Goal: Communication & Community: Answer question/provide support

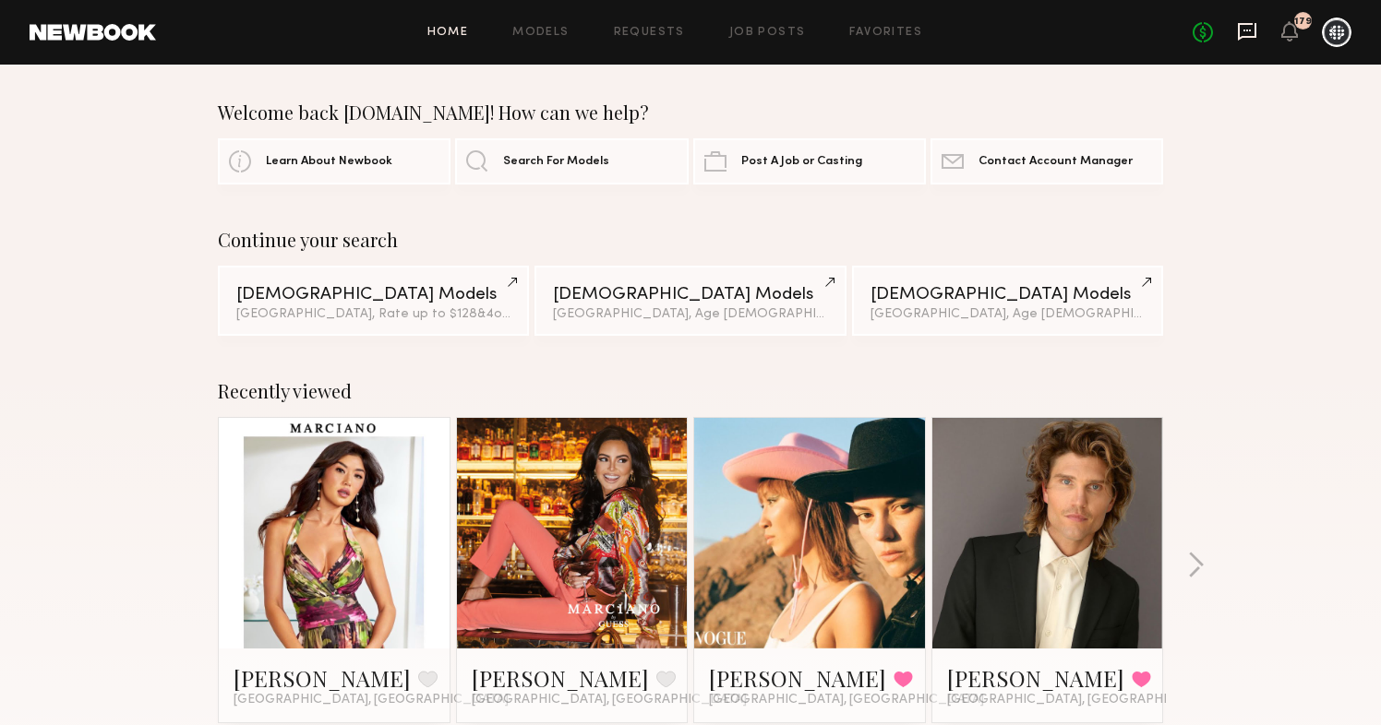
click at [1255, 32] on icon at bounding box center [1247, 32] width 18 height 18
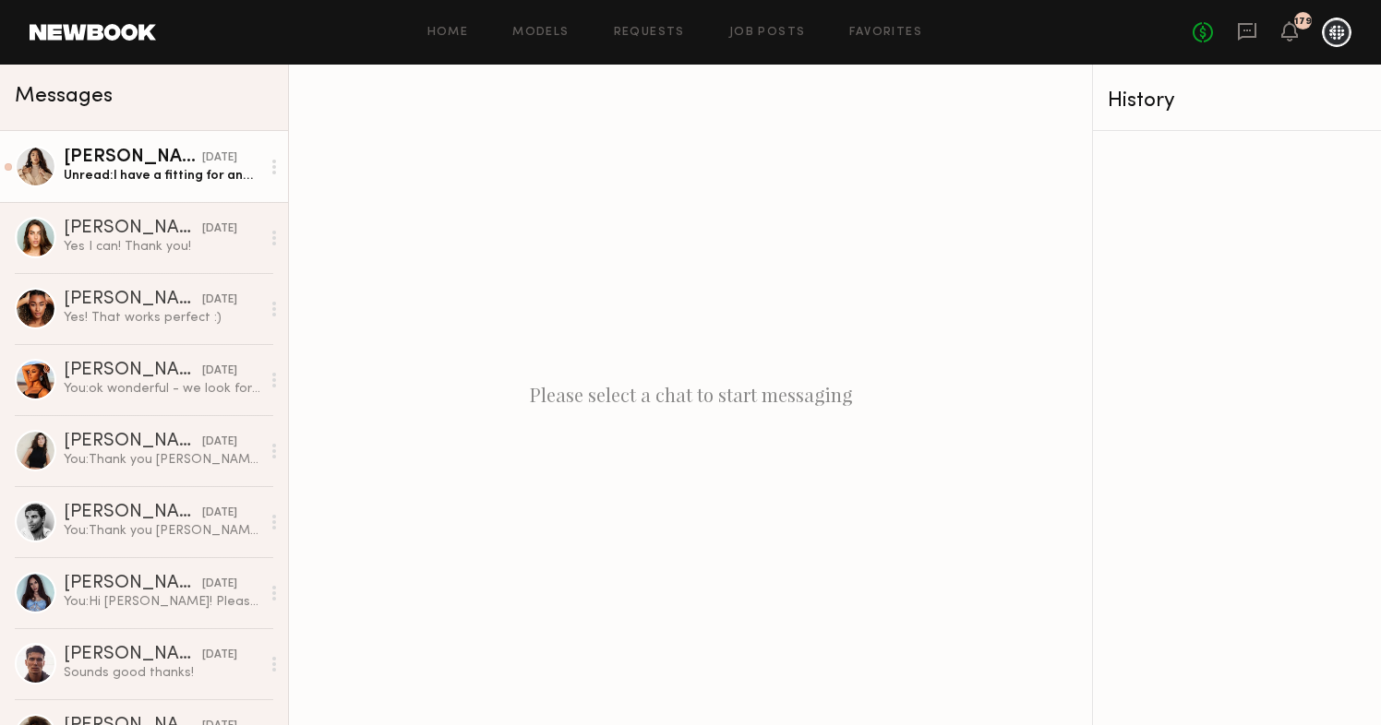
click at [161, 176] on div "Unread: I have a fitting for another job on that! I’ll let you know [DATE] when…" at bounding box center [162, 176] width 197 height 18
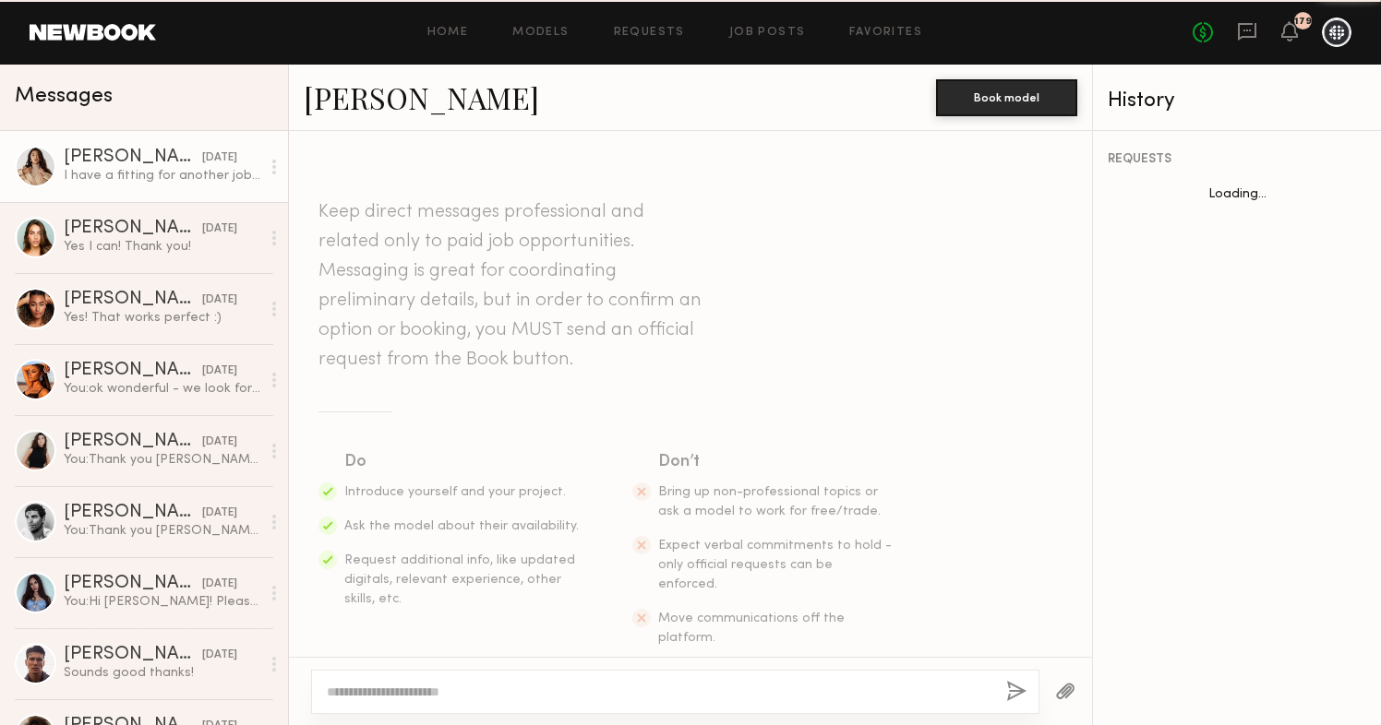
scroll to position [986, 0]
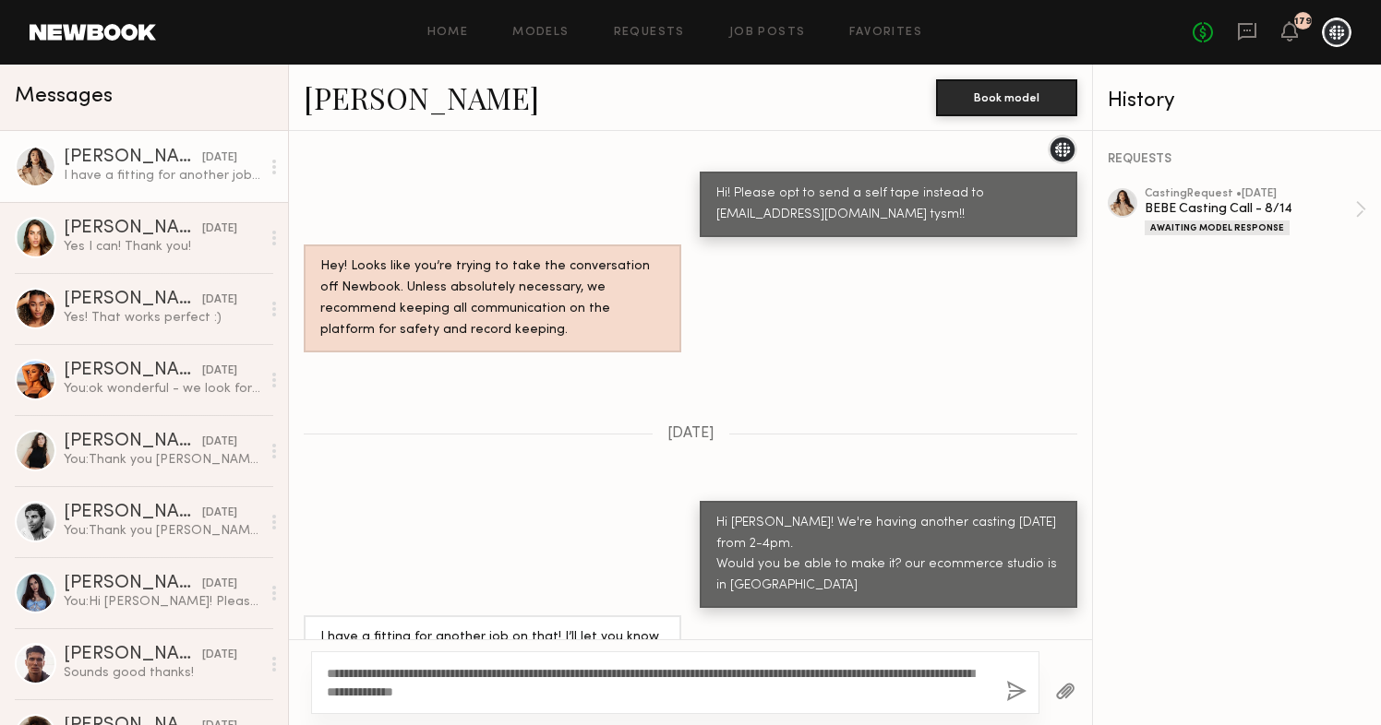
type textarea "**********"
click at [1016, 684] on button "button" at bounding box center [1016, 692] width 20 height 23
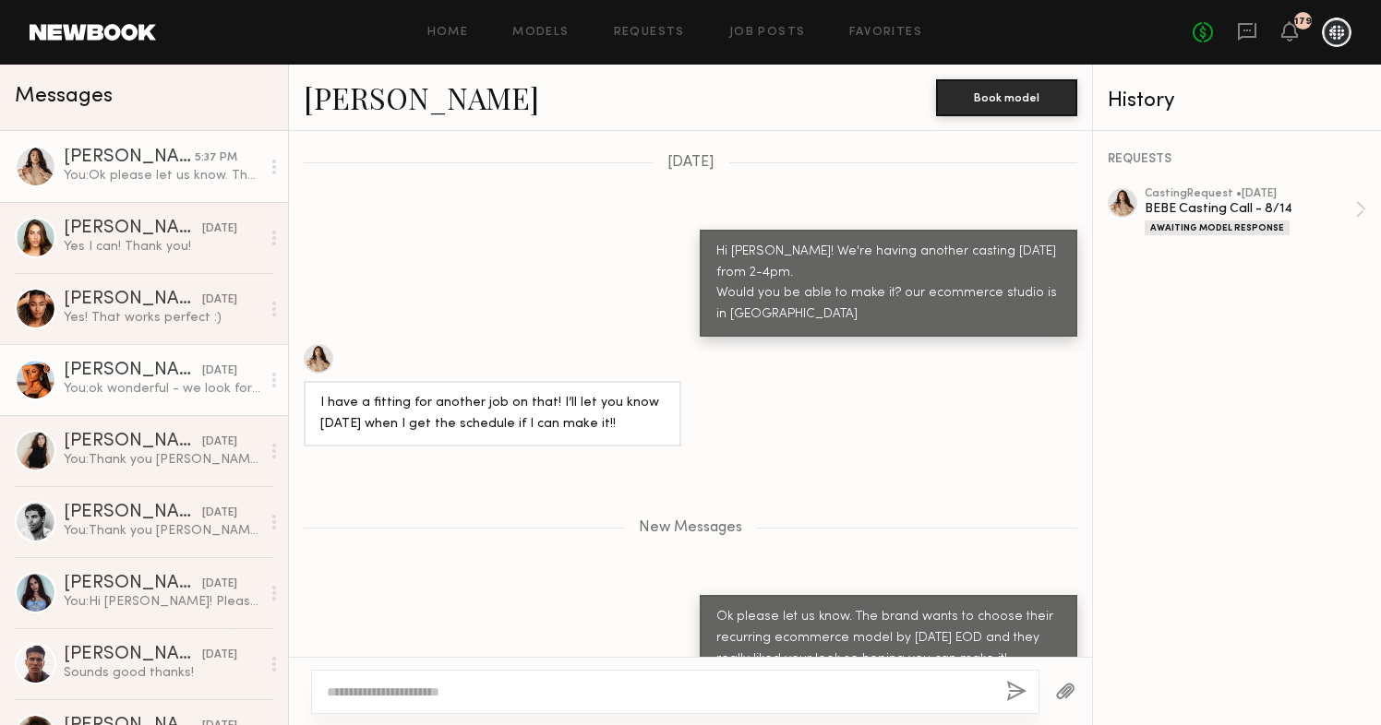
click at [128, 362] on div "[PERSON_NAME]" at bounding box center [133, 371] width 138 height 18
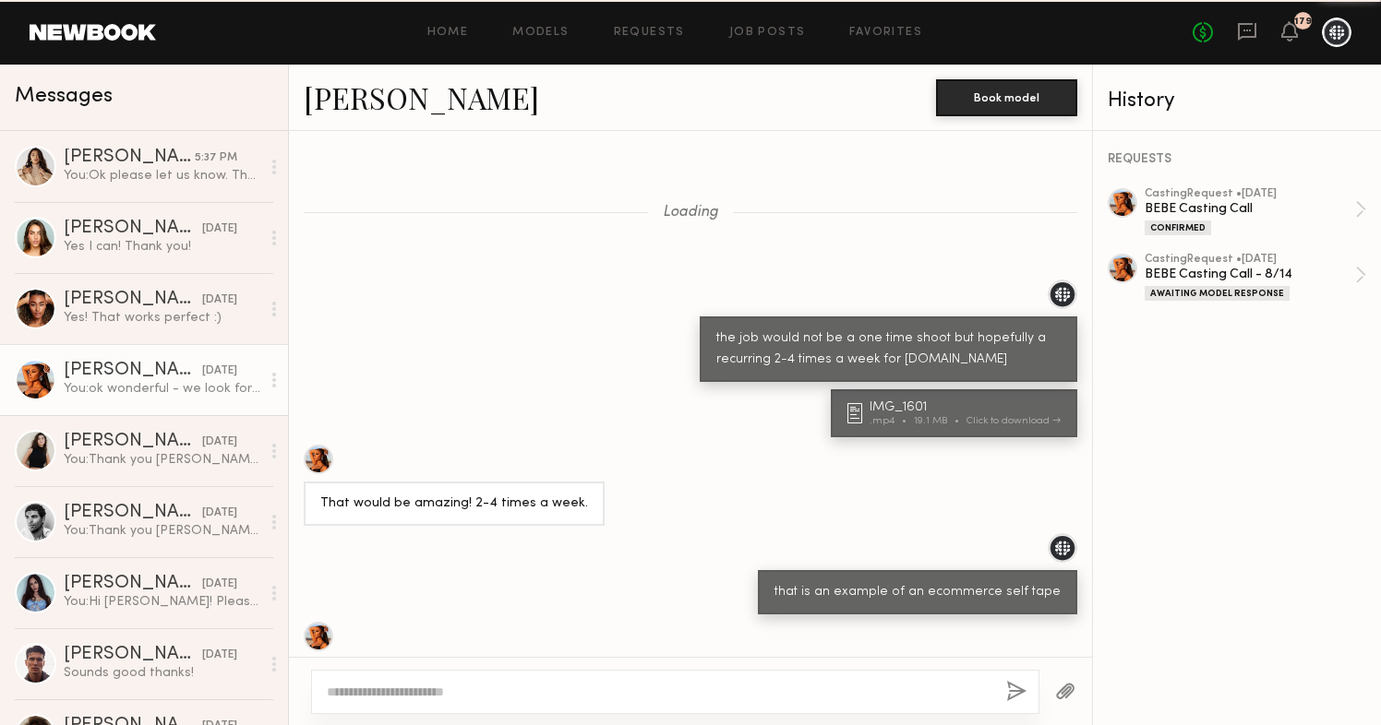
scroll to position [873, 0]
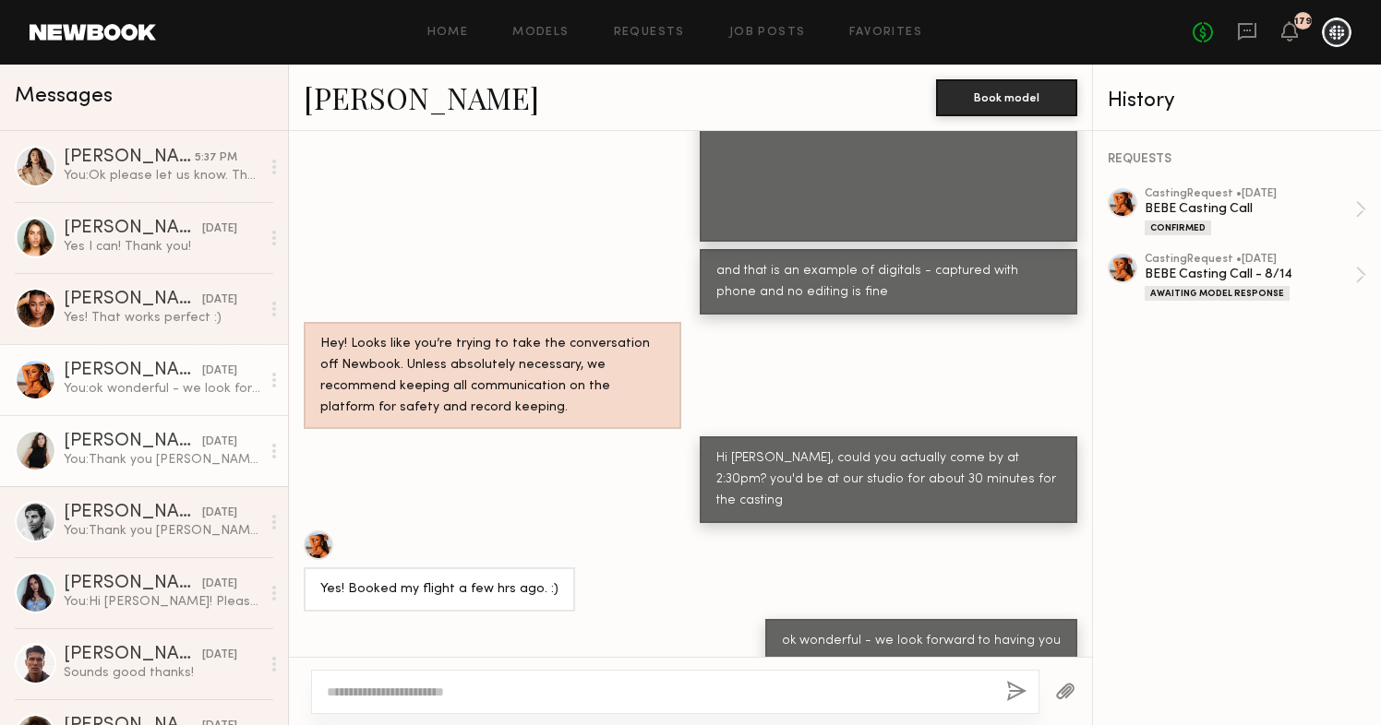
click at [107, 454] on div "You: Thank you [PERSON_NAME]! We were glad to have you back again. Have a lovel…" at bounding box center [162, 460] width 197 height 18
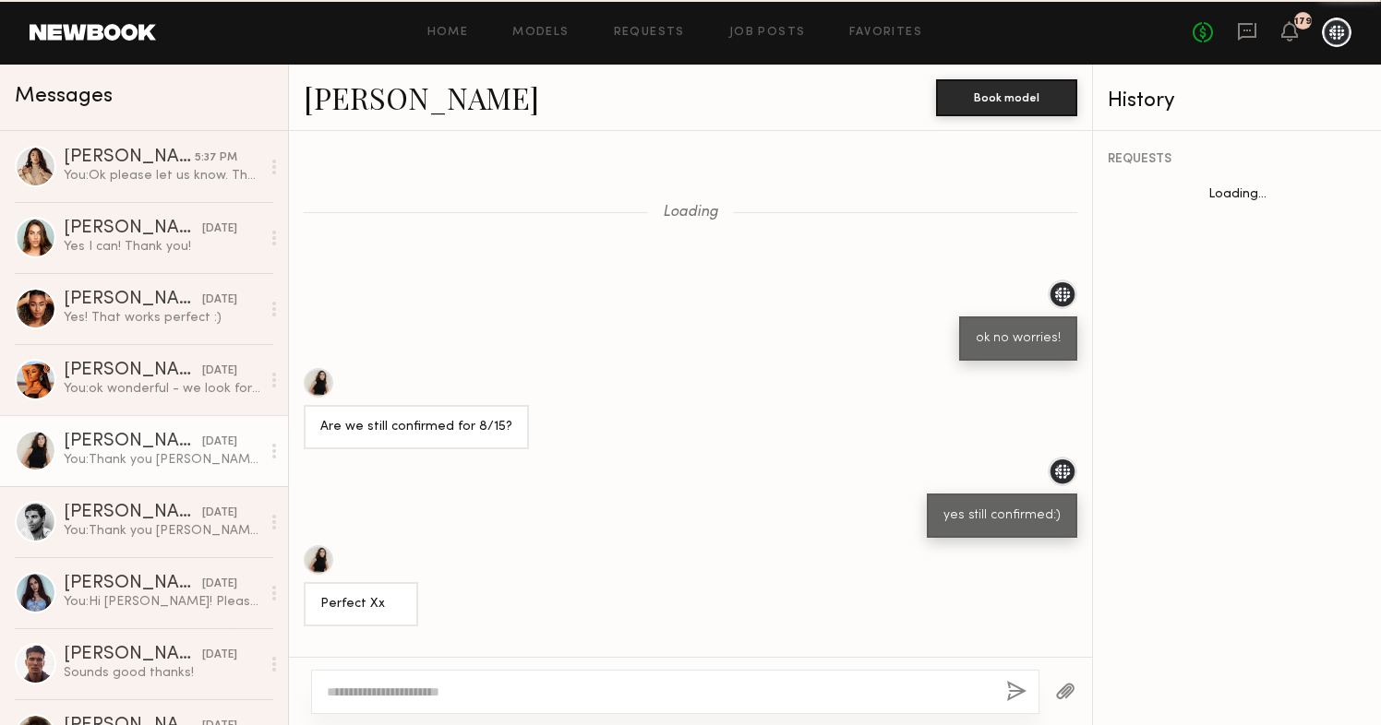
scroll to position [1056, 0]
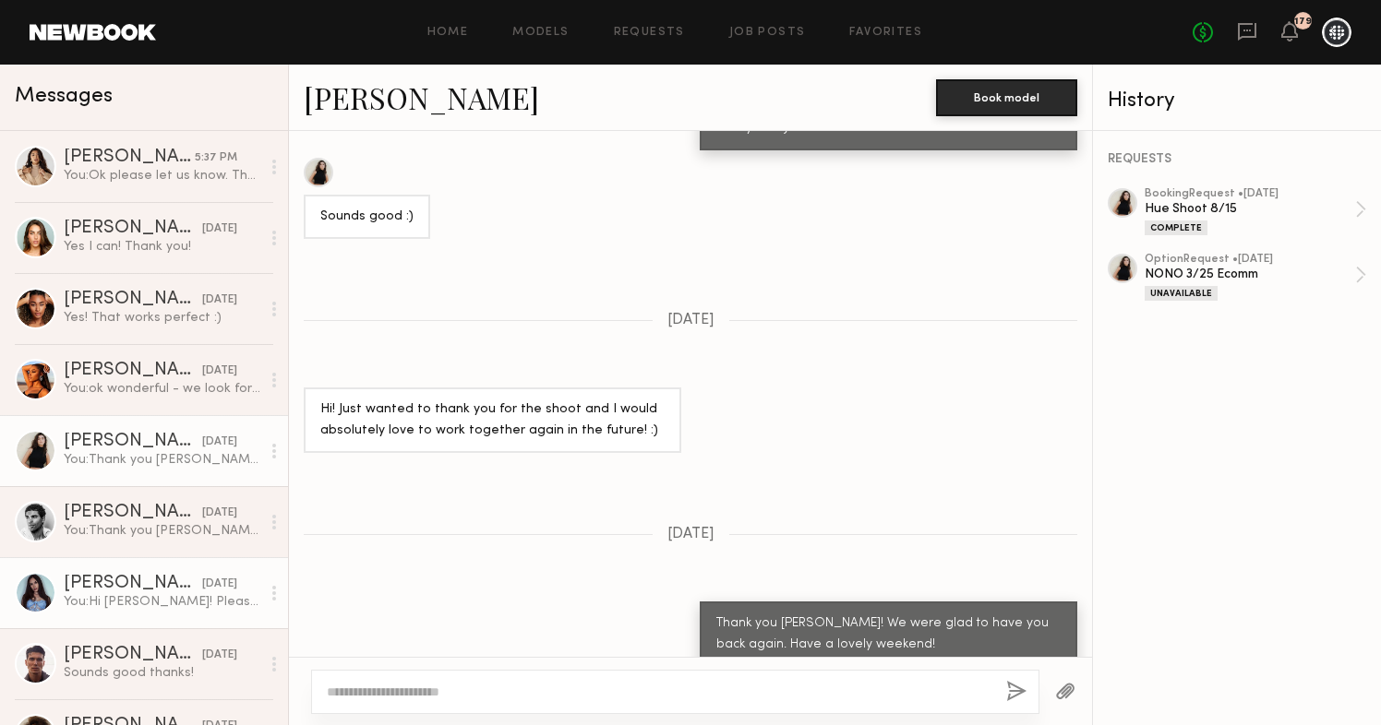
click at [111, 589] on div "[PERSON_NAME]" at bounding box center [133, 584] width 138 height 18
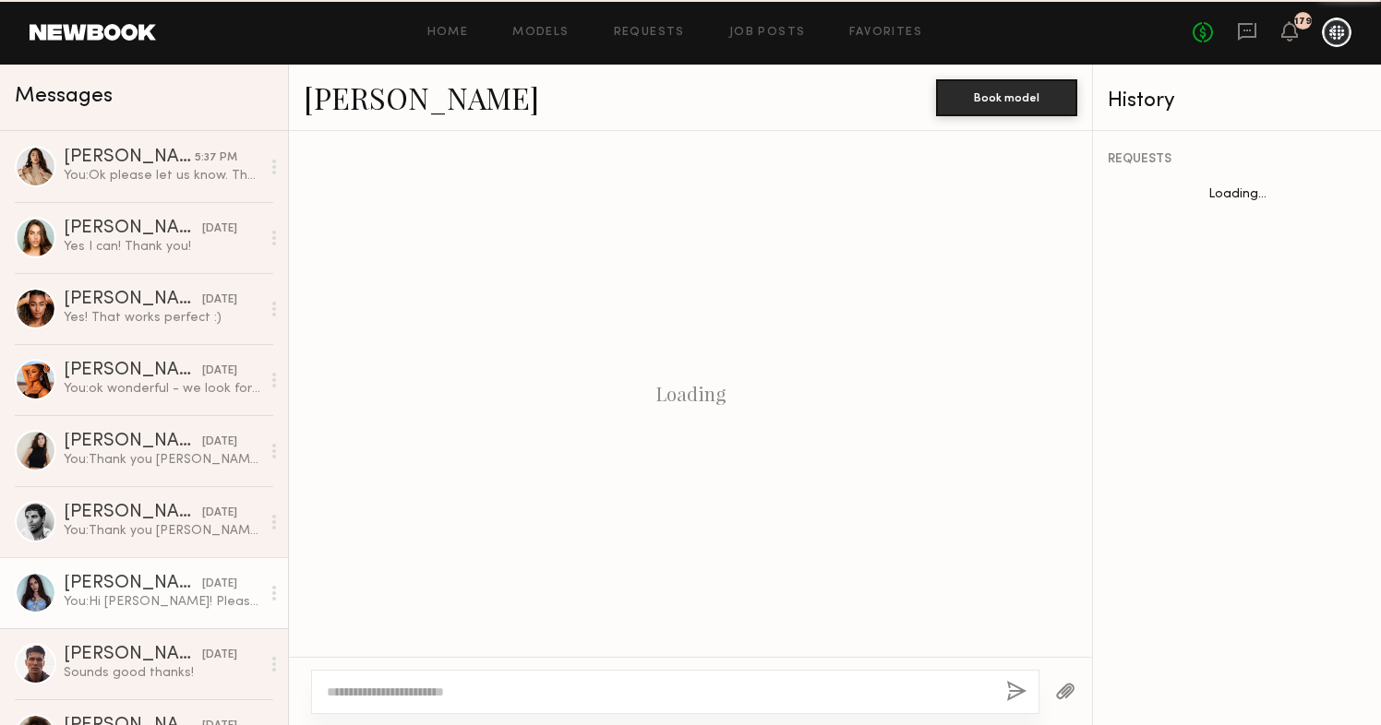
scroll to position [432, 0]
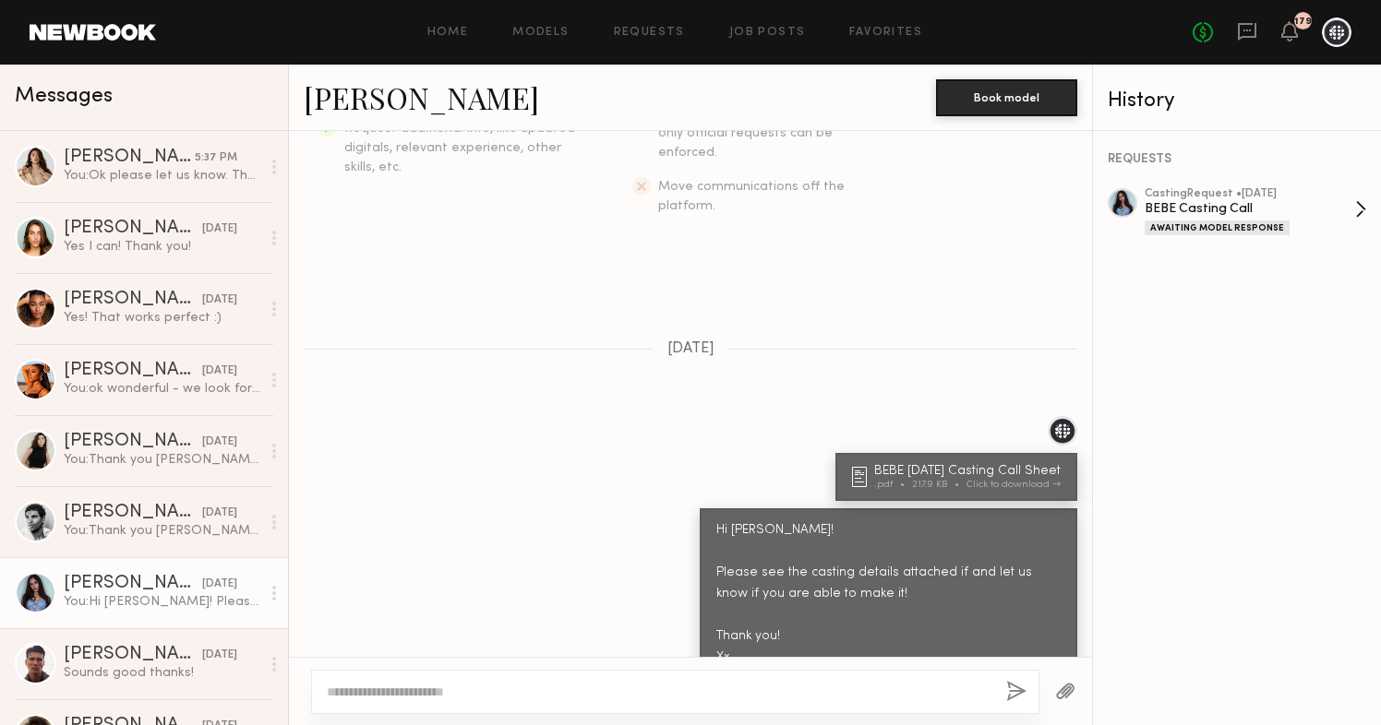
click at [1194, 207] on div "BEBE Casting Call" at bounding box center [1249, 209] width 210 height 18
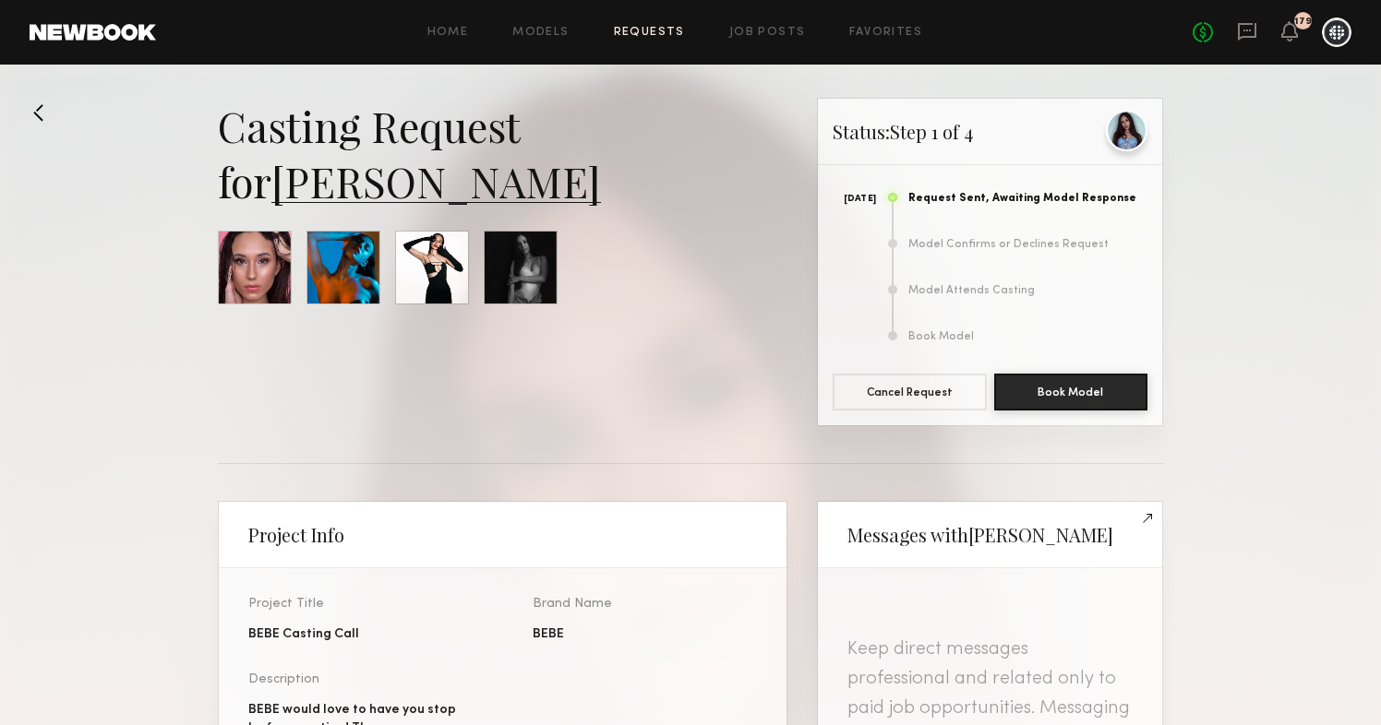
click at [1127, 128] on div at bounding box center [1127, 131] width 42 height 42
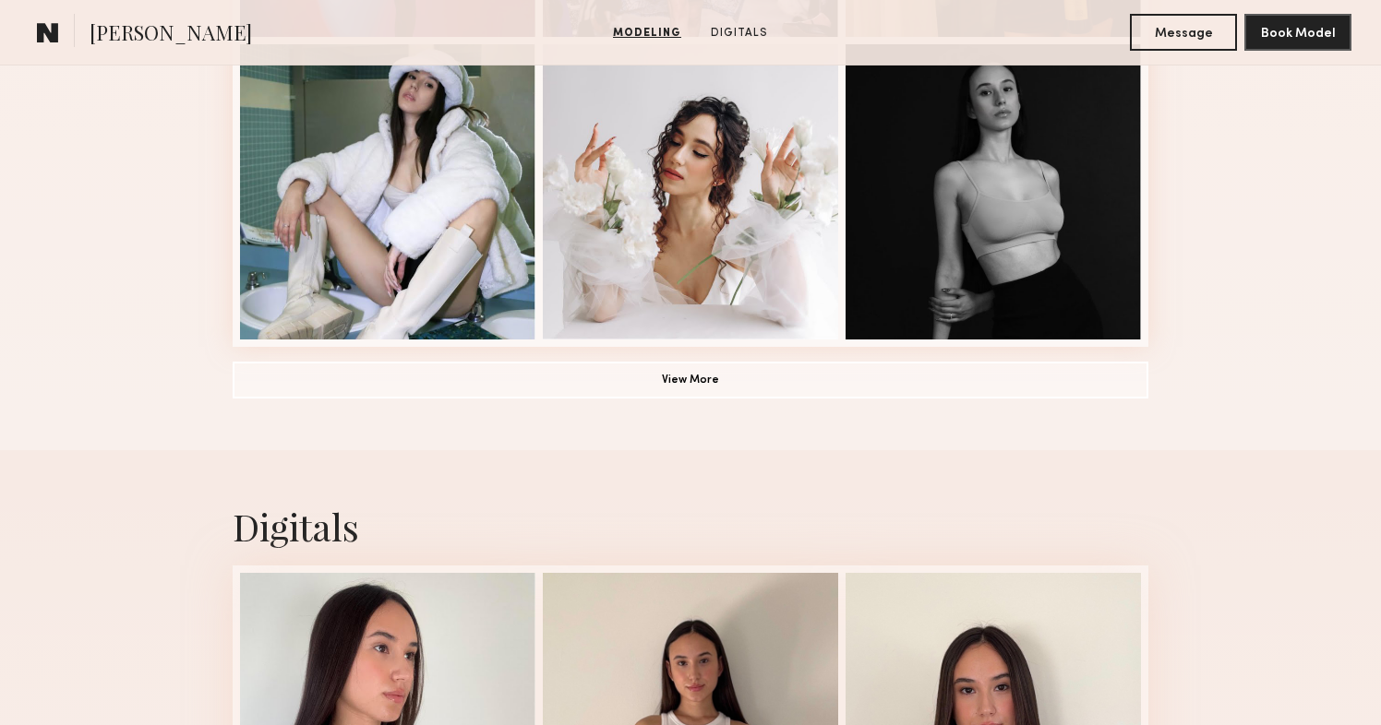
scroll to position [1282, 0]
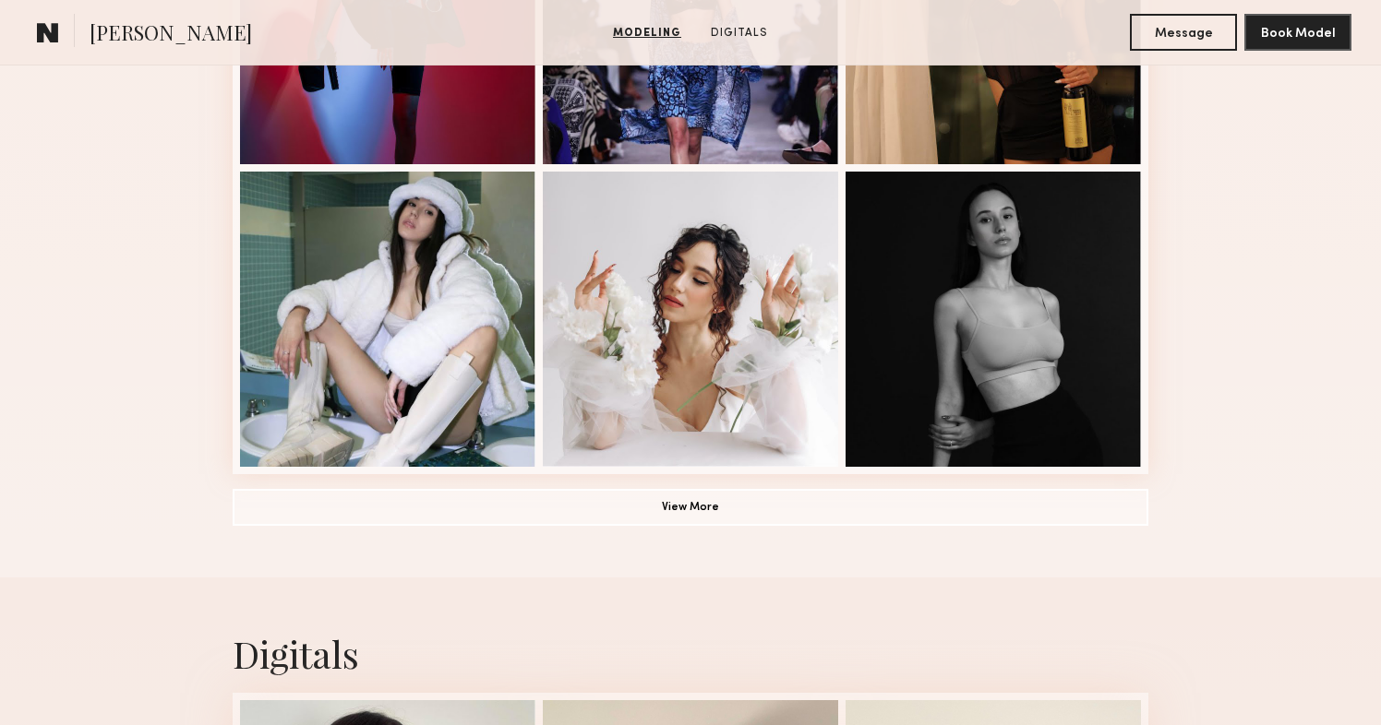
click at [766, 522] on button "View More" at bounding box center [691, 506] width 916 height 37
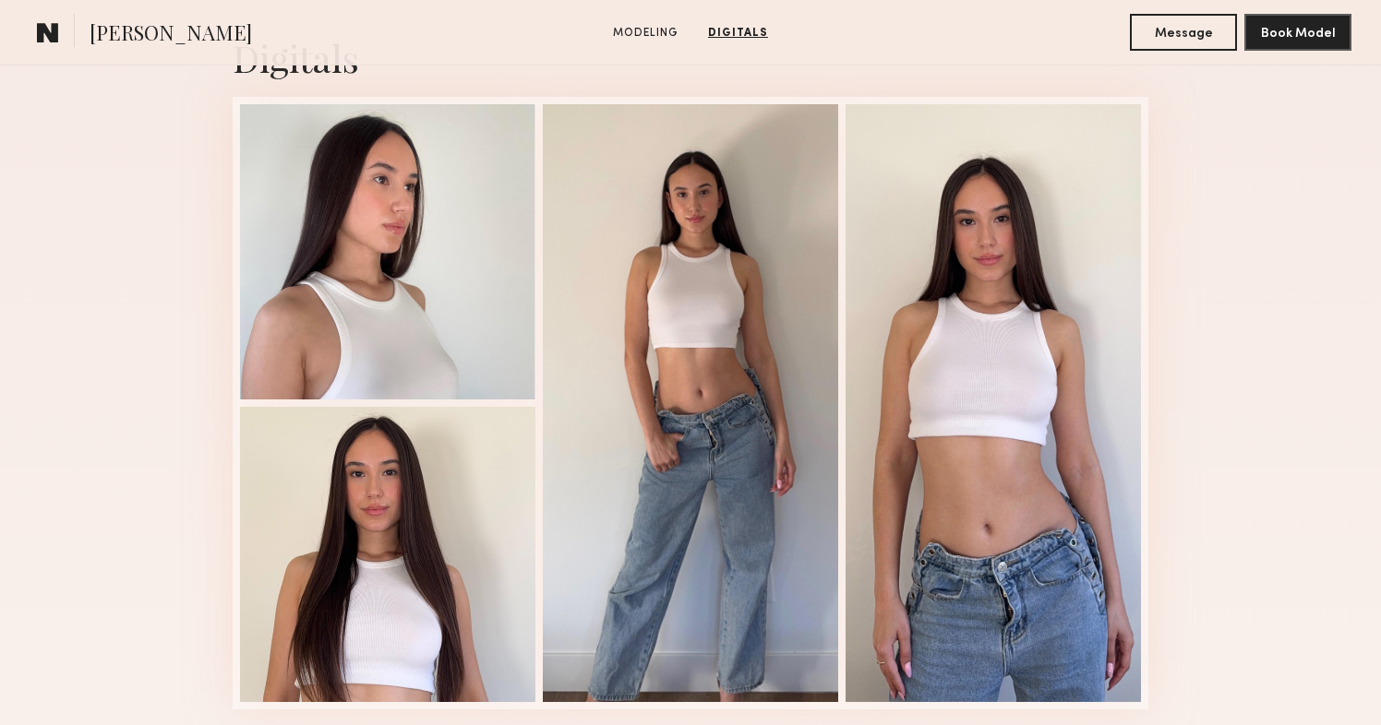
scroll to position [3036, 0]
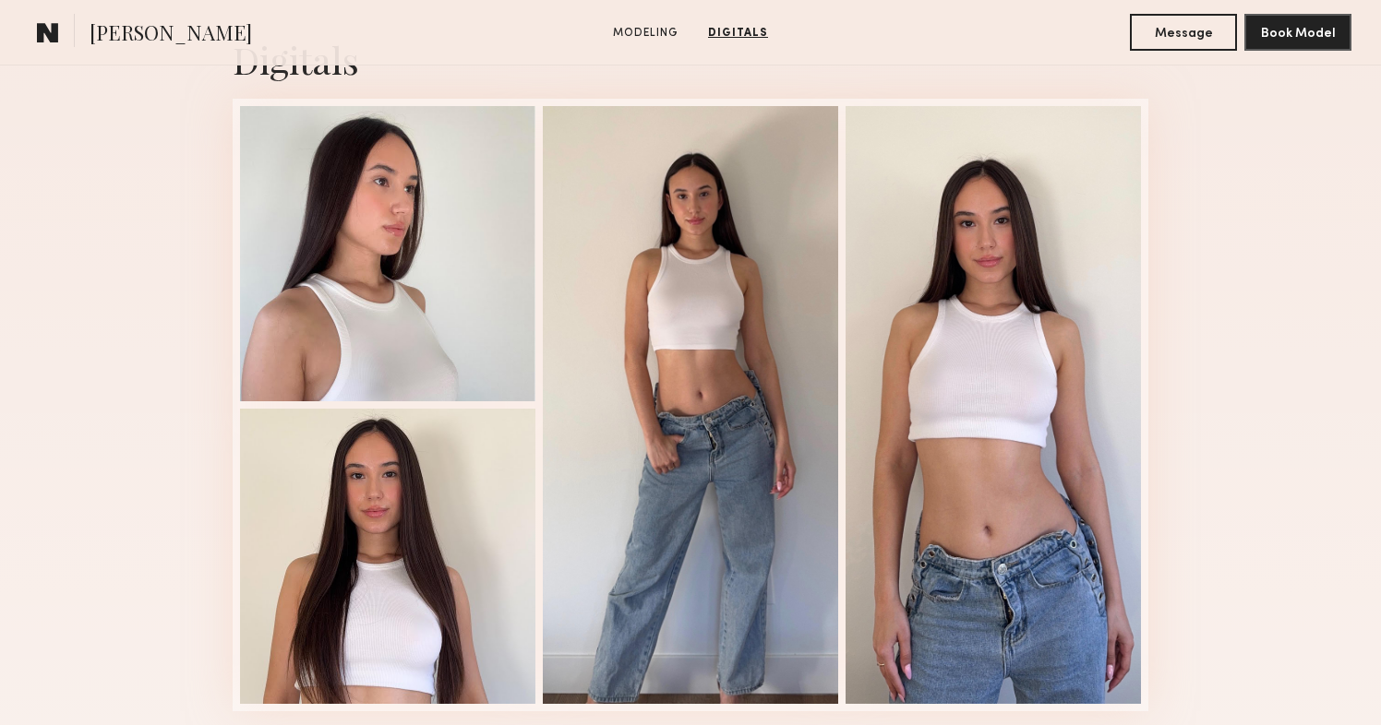
click at [1261, 275] on div "Digitals 1 of 4" at bounding box center [690, 373] width 1381 height 780
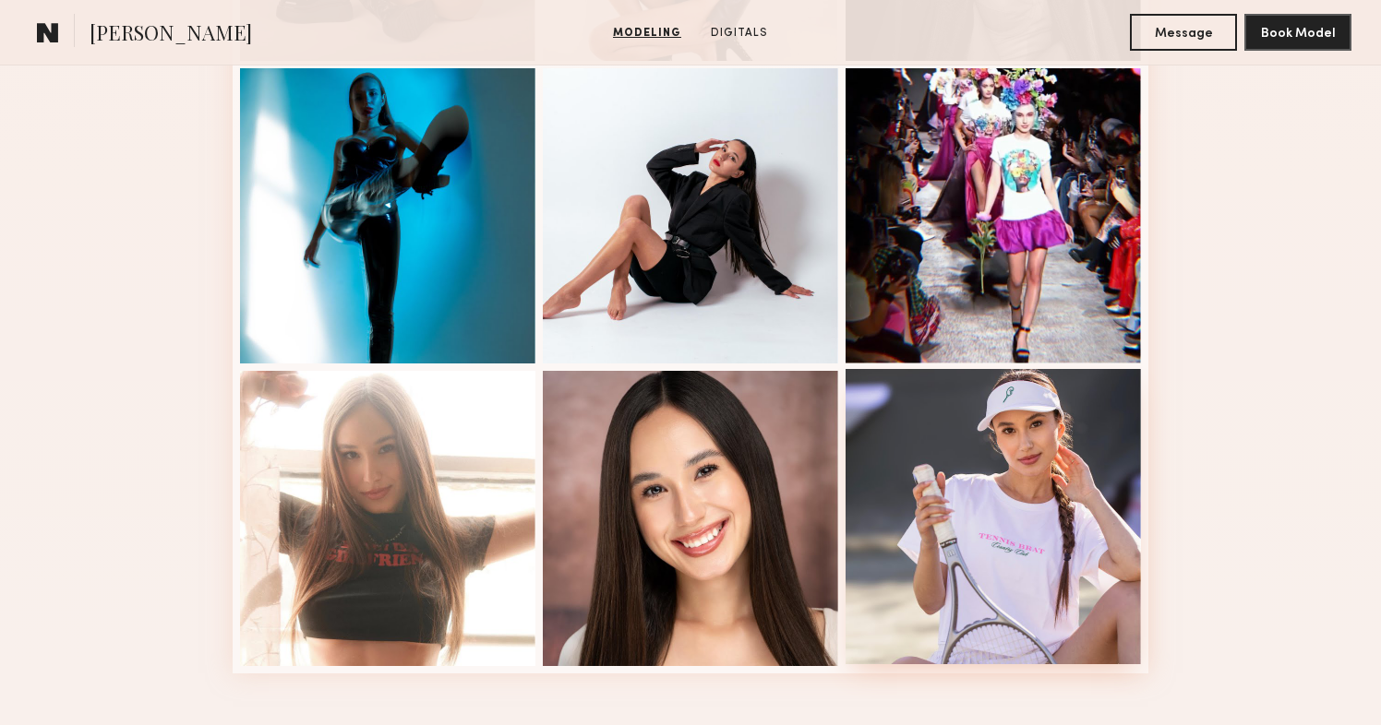
scroll to position [2709, 0]
